Goal: Navigation & Orientation: Go to known website

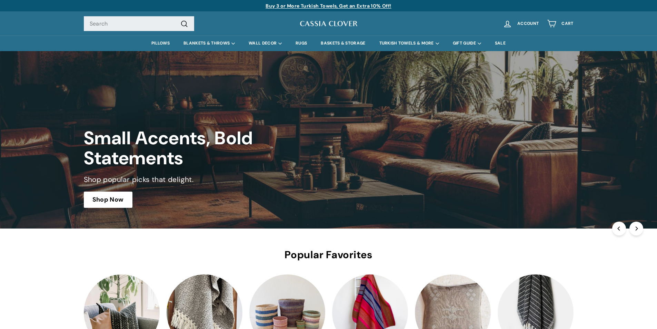
click at [612, 36] on div "PILLOWS BLANKETS & THROWS TURKISH BLANKETS ARTIST DESIGNED BLANKETS MEXICAN BLA…" at bounding box center [328, 44] width 657 height 16
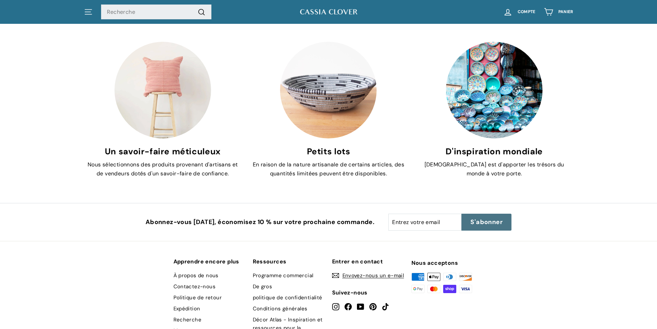
scroll to position [1267, 0]
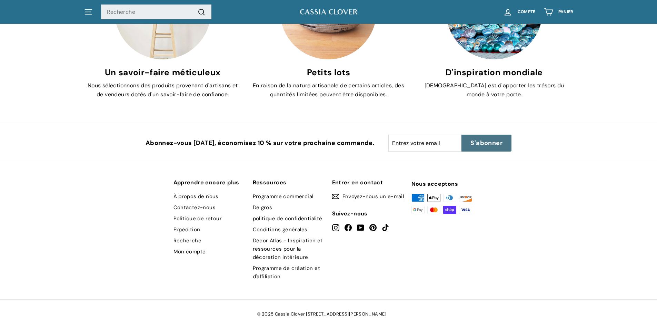
click at [204, 196] on font "À propos de nous" at bounding box center [196, 196] width 45 height 7
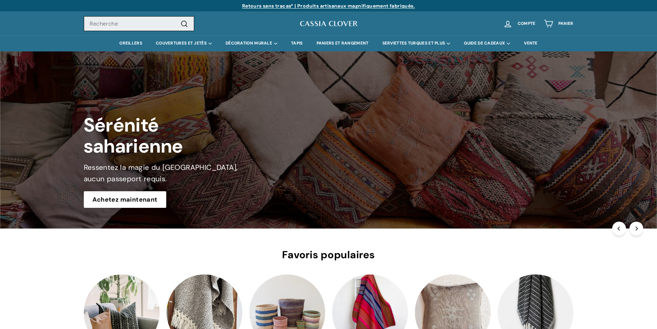
click at [101, 27] on input "Recherche" at bounding box center [139, 23] width 110 height 15
paste input "cassia clover"
type input "cassia clover"
click at [178, 19] on button ".cls-1{fill:none;stroke:#000;stroke-miterlimit:10;stroke-width:2px} Recherche" at bounding box center [184, 24] width 13 height 10
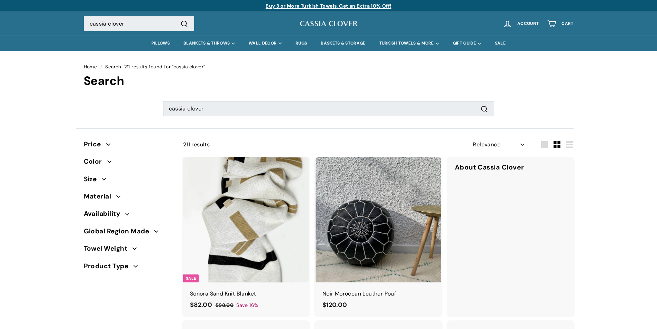
select select "relevance"
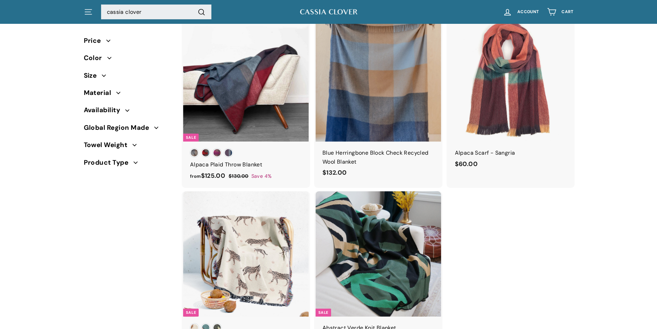
scroll to position [1139, 0]
